Goal: Find specific page/section: Find specific page/section

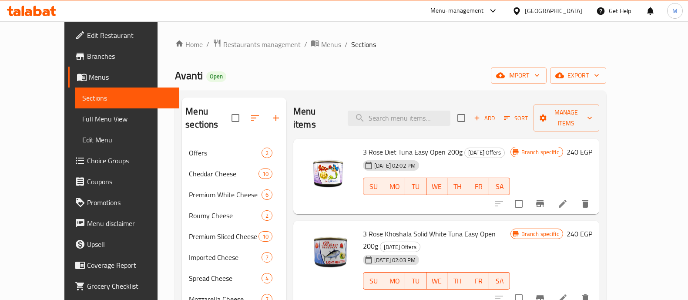
click at [240, 42] on span "Restaurants management" at bounding box center [262, 44] width 78 height 10
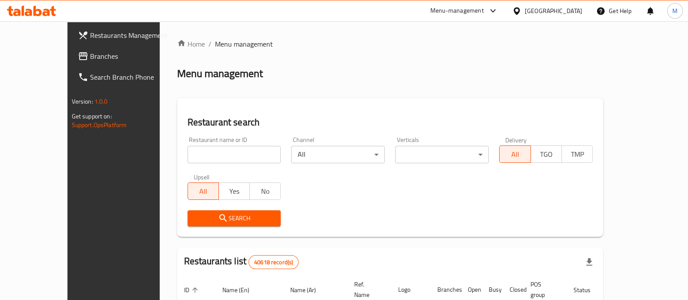
click at [188, 157] on input "search" at bounding box center [235, 154] width 94 height 17
type input "740043"
click button "Search" at bounding box center [235, 218] width 94 height 16
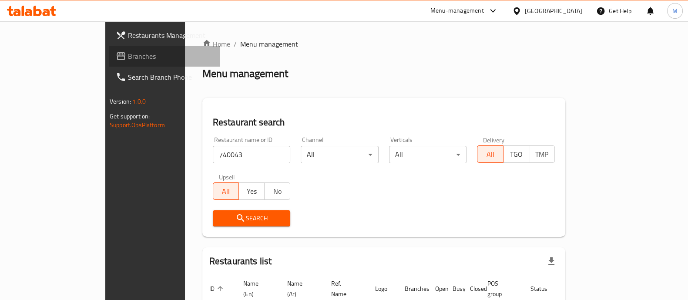
click at [128, 60] on span "Branches" at bounding box center [170, 56] width 85 height 10
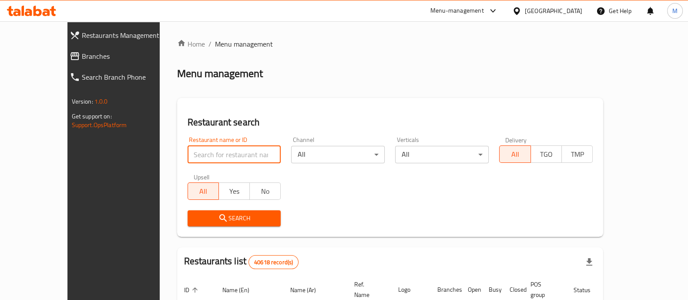
click at [207, 151] on input "search" at bounding box center [235, 154] width 94 height 17
type input "Amy pet store"
click button "Search" at bounding box center [235, 218] width 94 height 16
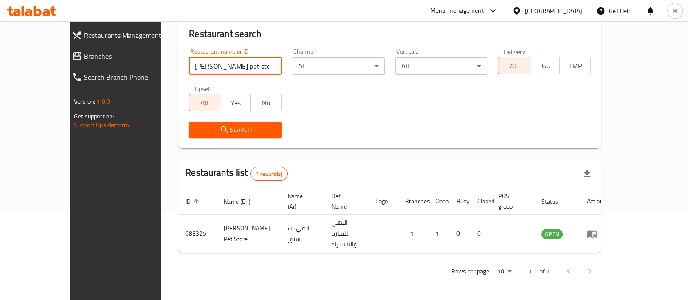
scroll to position [57, 0]
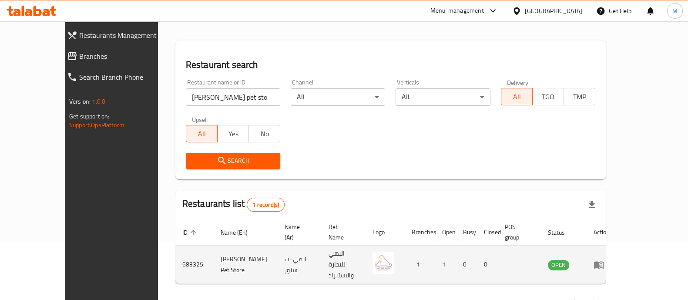
click at [175, 251] on td "683325" at bounding box center [194, 265] width 38 height 38
copy td "683325"
click at [604, 260] on icon "enhanced table" at bounding box center [599, 265] width 10 height 10
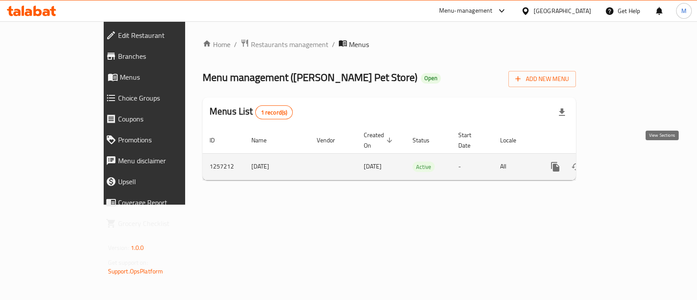
click at [623, 162] on icon "enhanced table" at bounding box center [618, 167] width 10 height 10
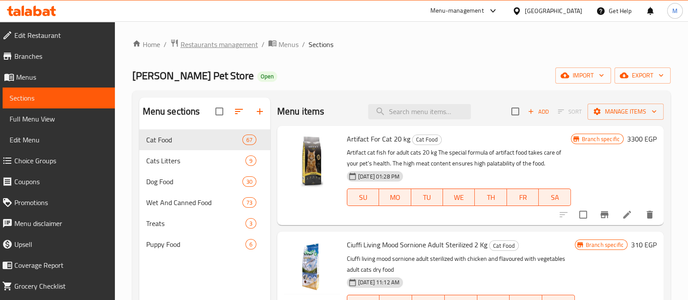
click at [224, 39] on span "Restaurants management" at bounding box center [220, 44] width 78 height 10
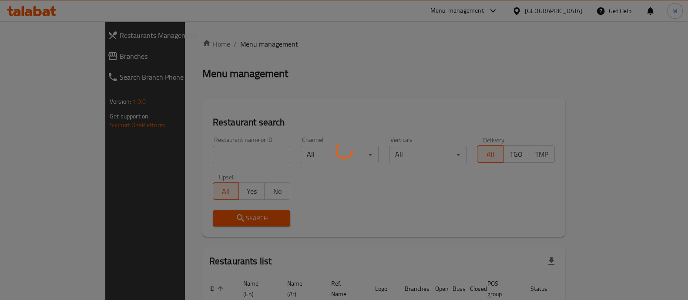
click at [202, 155] on div at bounding box center [344, 150] width 688 height 300
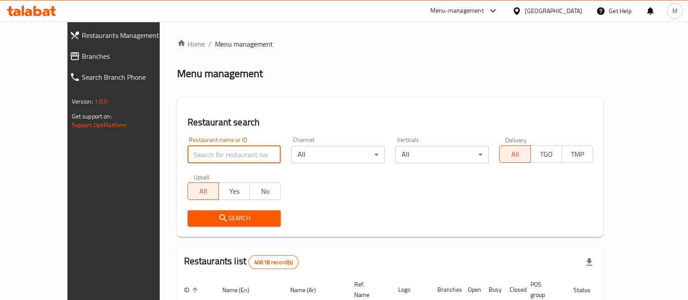
click at [202, 155] on input "search" at bounding box center [235, 154] width 94 height 17
type input "flower shop"
click button "Search" at bounding box center [235, 218] width 94 height 16
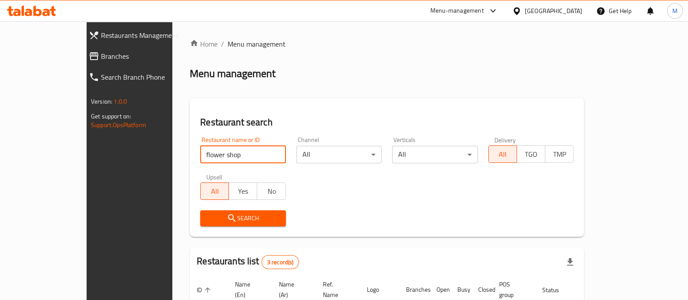
click at [101, 57] on span "Branches" at bounding box center [148, 56] width 94 height 10
